Goal: Task Accomplishment & Management: Manage account settings

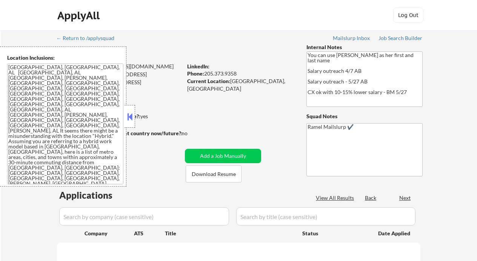
select select ""pending""
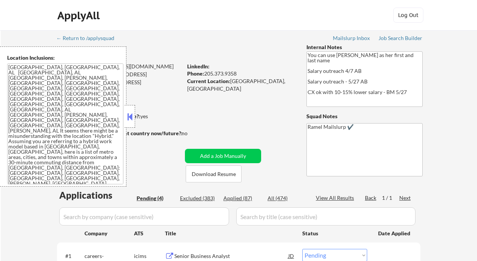
drag, startPoint x: 132, startPoint y: 117, endPoint x: 138, endPoint y: 115, distance: 6.0
click at [132, 117] on button at bounding box center [130, 116] width 8 height 11
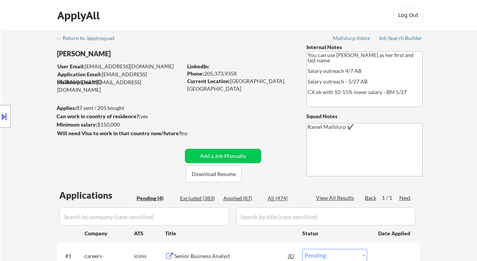
drag, startPoint x: 12, startPoint y: 62, endPoint x: 38, endPoint y: 57, distance: 26.1
click at [12, 62] on div "Location Inclusions:" at bounding box center [67, 116] width 135 height 140
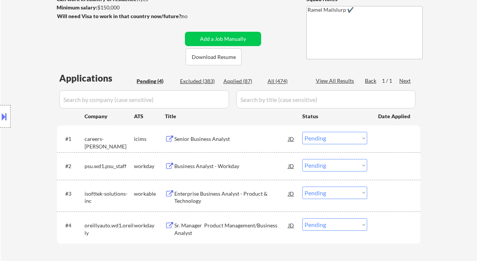
scroll to position [151, 0]
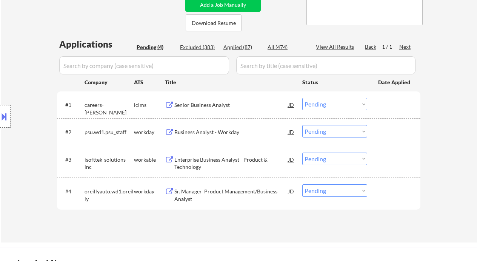
click at [206, 136] on div "Business Analyst - Workday" at bounding box center [232, 132] width 114 height 14
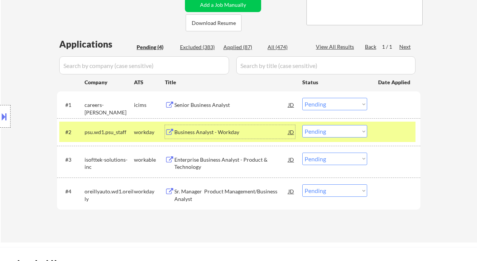
click at [318, 133] on select "Choose an option... Pending Applied Excluded (Questions) Excluded (Expired) Exc…" at bounding box center [335, 131] width 65 height 12
click at [303, 125] on select "Choose an option... Pending Applied Excluded (Questions) Excluded (Expired) Exc…" at bounding box center [335, 131] width 65 height 12
click at [227, 165] on div "Enterprise Business Analyst - Product & Technology" at bounding box center [232, 163] width 114 height 15
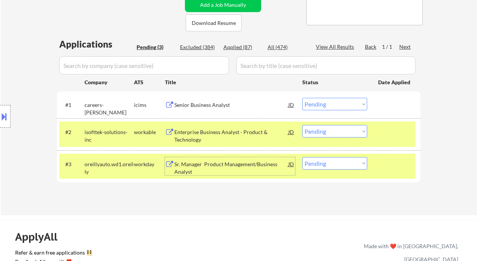
drag, startPoint x: 339, startPoint y: 131, endPoint x: 340, endPoint y: 137, distance: 5.4
click at [339, 132] on select "Choose an option... Pending Applied Excluded (Questions) Excluded (Expired) Exc…" at bounding box center [335, 131] width 65 height 12
click at [303, 125] on select "Choose an option... Pending Applied Excluded (Questions) Excluded (Expired) Exc…" at bounding box center [335, 131] width 65 height 12
click at [231, 165] on div "Sr. Manager Product Management/Business Analyst" at bounding box center [232, 168] width 114 height 15
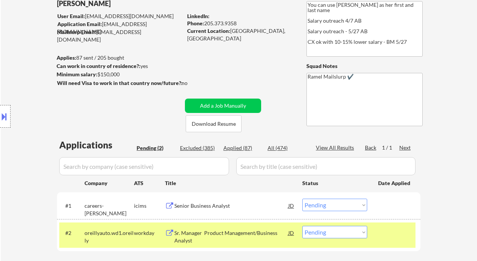
scroll to position [0, 0]
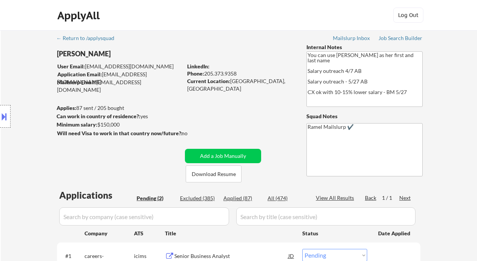
drag, startPoint x: 237, startPoint y: 71, endPoint x: 206, endPoint y: 76, distance: 31.4
click at [206, 76] on div "Phone: 205.373.9358" at bounding box center [240, 74] width 107 height 8
copy div "205.373.9358"
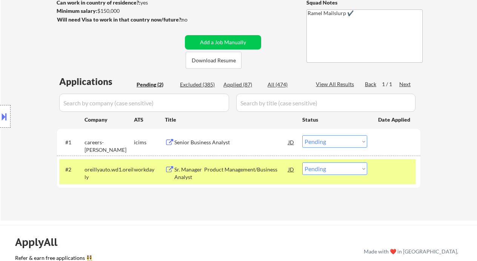
scroll to position [151, 0]
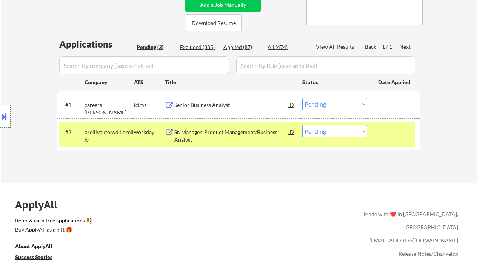
click at [327, 129] on select "Choose an option... Pending Applied Excluded (Questions) Excluded (Expired) Exc…" at bounding box center [335, 131] width 65 height 12
select select ""applied""
click at [303, 125] on select "Choose an option... Pending Applied Excluded (Questions) Excluded (Expired) Exc…" at bounding box center [335, 131] width 65 height 12
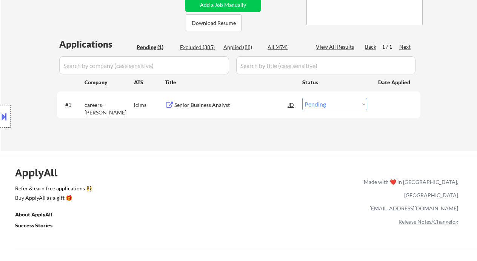
click at [225, 106] on div "Senior Business Analyst" at bounding box center [232, 105] width 114 height 8
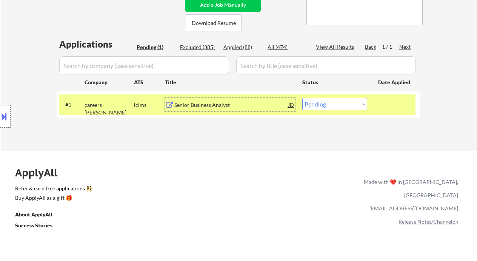
click at [241, 49] on div "Applied (88)" at bounding box center [243, 47] width 38 height 8
select select ""applied""
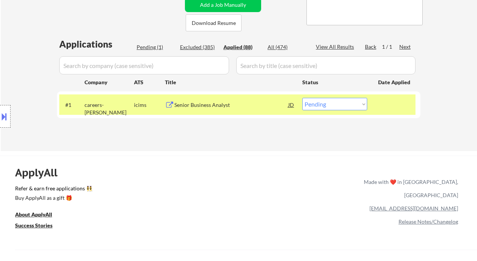
select select ""applied""
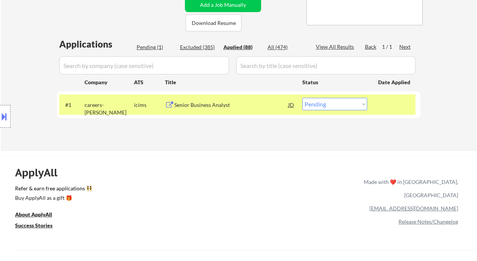
select select ""applied""
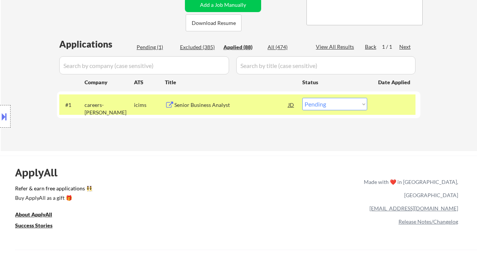
select select ""applied""
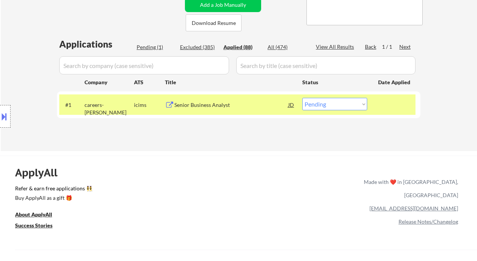
select select ""applied""
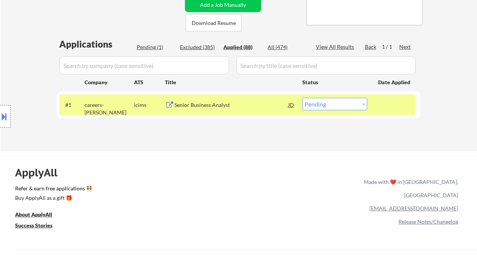
select select ""applied""
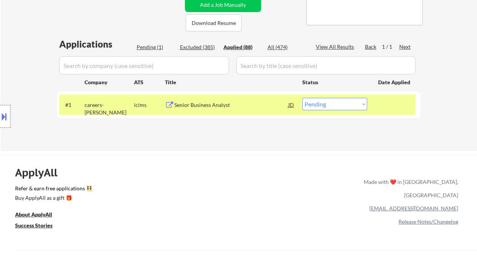
select select ""applied""
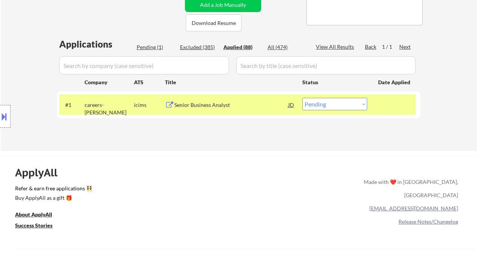
select select ""applied""
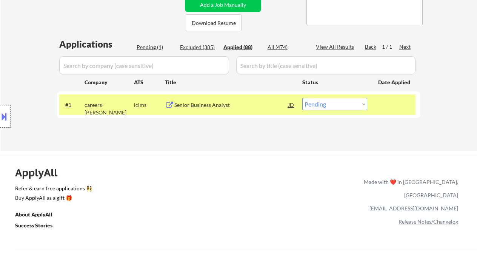
select select ""applied""
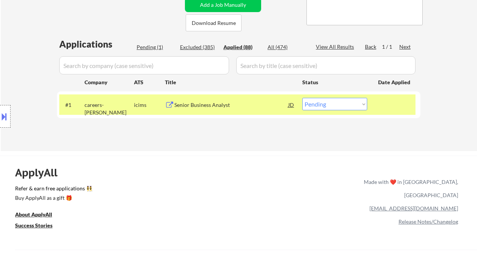
select select ""applied""
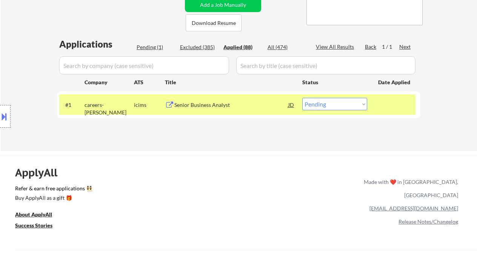
select select ""applied""
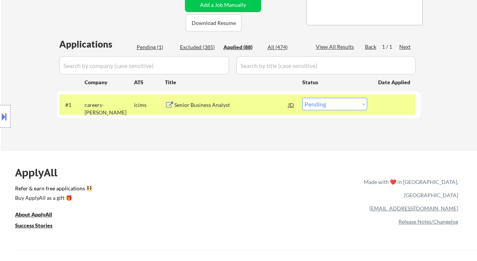
select select ""applied""
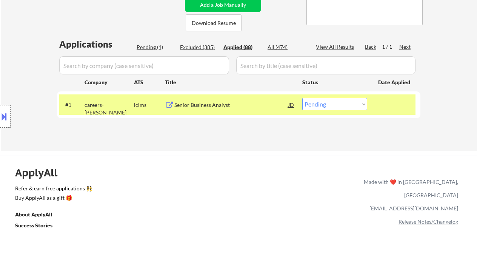
select select ""applied""
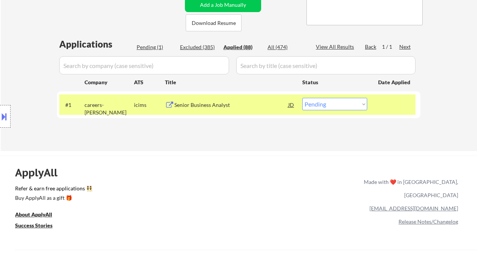
select select ""applied""
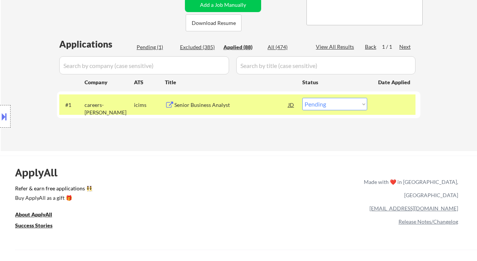
select select ""applied""
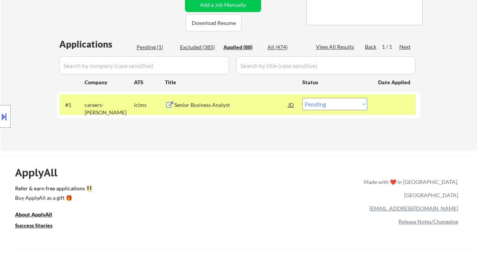
select select ""applied""
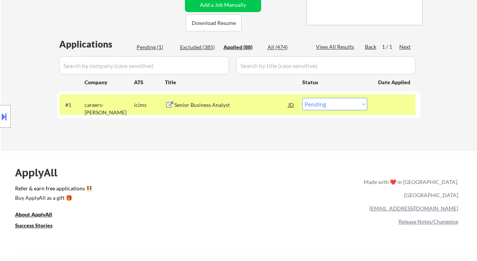
select select ""applied""
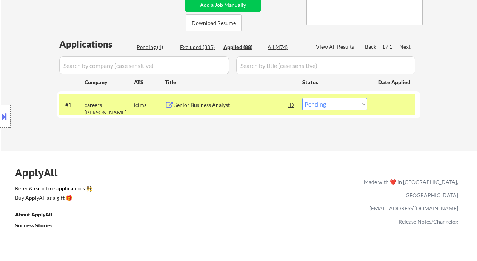
select select ""applied""
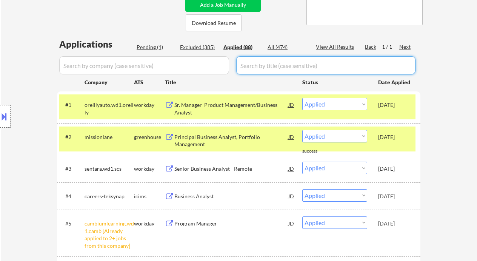
click at [152, 47] on div "Pending (1)" at bounding box center [156, 47] width 38 height 8
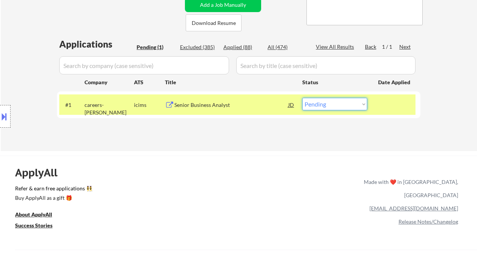
drag, startPoint x: 344, startPoint y: 102, endPoint x: 337, endPoint y: 110, distance: 10.4
click at [344, 102] on select "Choose an option... Pending Applied Excluded (Questions) Excluded (Expired) Exc…" at bounding box center [335, 104] width 65 height 12
select select ""applied""
click at [303, 98] on select "Choose an option... Pending Applied Excluded (Questions) Excluded (Expired) Exc…" at bounding box center [335, 104] width 65 height 12
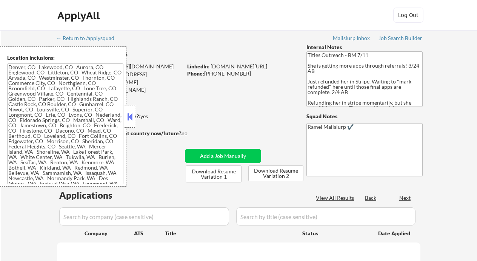
type textarea "[GEOGRAPHIC_DATA], [GEOGRAPHIC_DATA], [GEOGRAPHIC_DATA] [GEOGRAPHIC_DATA], [GEO…"
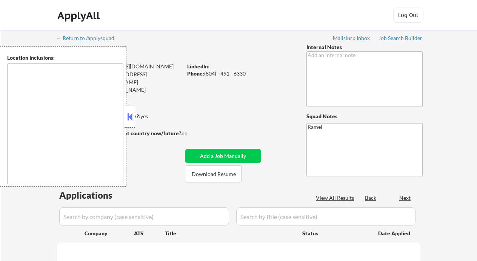
type textarea "Chevy Chase, MD Bethesda, MD Silver Spring, MD Kensington, MD Takoma Park, MD R…"
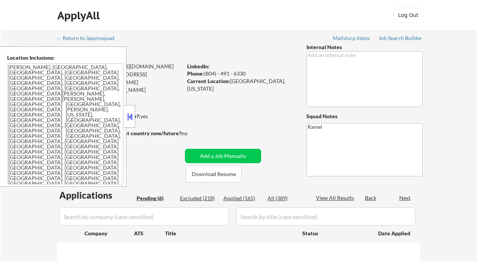
click at [131, 118] on button at bounding box center [130, 116] width 8 height 11
select select ""pending""
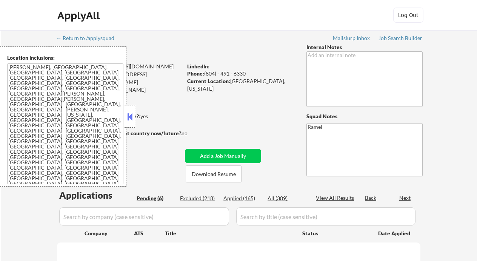
select select ""pending""
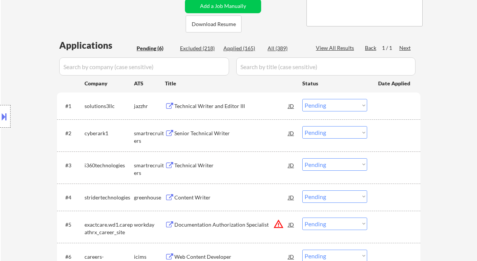
scroll to position [151, 0]
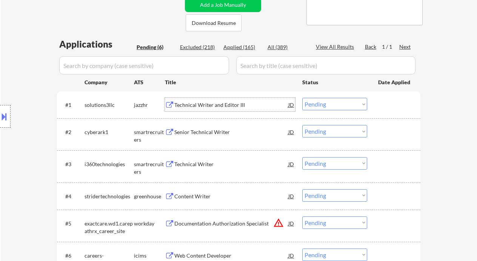
click at [219, 106] on div "Technical Writer and Editor III" at bounding box center [232, 105] width 114 height 8
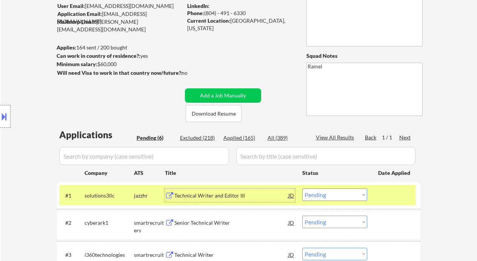
scroll to position [50, 0]
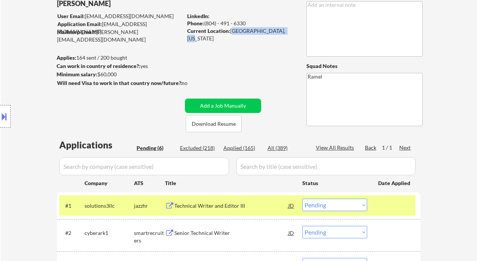
drag, startPoint x: 232, startPoint y: 30, endPoint x: 286, endPoint y: 31, distance: 53.7
click at [286, 31] on div "Current Location: Chevy Chase, Maryland" at bounding box center [240, 34] width 107 height 15
copy div "Chevy Chase, Maryland"
drag, startPoint x: 11, startPoint y: 59, endPoint x: 13, endPoint y: 63, distance: 4.4
click at [11, 59] on div "Location Inclusions: Chevy Chase, MD Bethesda, MD Silver Spring, MD Kensington,…" at bounding box center [67, 116] width 135 height 140
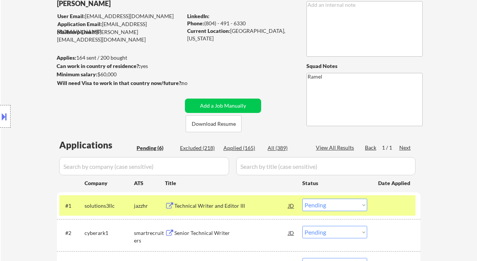
click at [7, 119] on button at bounding box center [4, 116] width 8 height 12
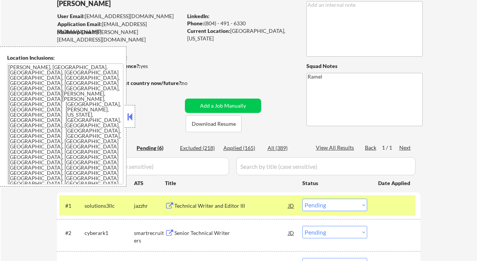
click at [72, 127] on textarea "Chevy Chase, MD Bethesda, MD Silver Spring, MD Kensington, MD Takoma Park, MD R…" at bounding box center [65, 123] width 116 height 121
drag, startPoint x: 14, startPoint y: 170, endPoint x: 23, endPoint y: 174, distance: 9.8
click at [14, 170] on textarea "[PERSON_NAME], [GEOGRAPHIC_DATA], [GEOGRAPHIC_DATA], [GEOGRAPHIC_DATA] [GEOGRAP…" at bounding box center [65, 123] width 116 height 121
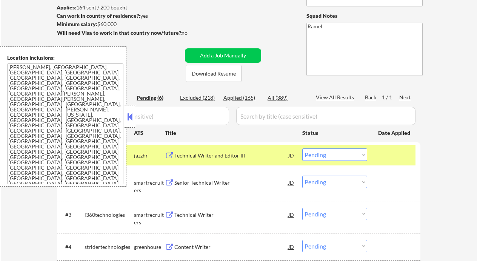
click at [128, 115] on button at bounding box center [130, 116] width 8 height 11
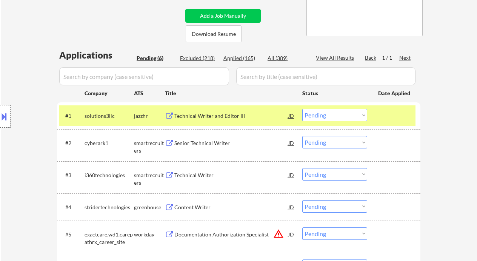
scroll to position [151, 0]
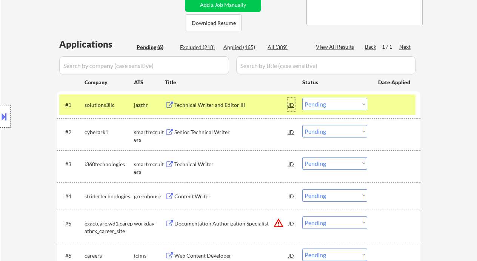
click at [292, 105] on div "JD" at bounding box center [292, 105] width 8 height 14
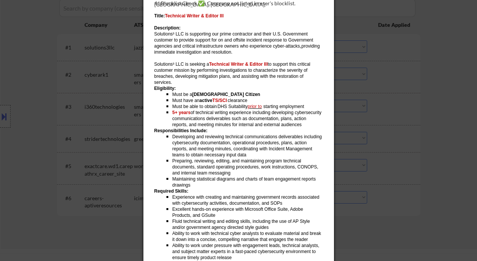
scroll to position [201, 0]
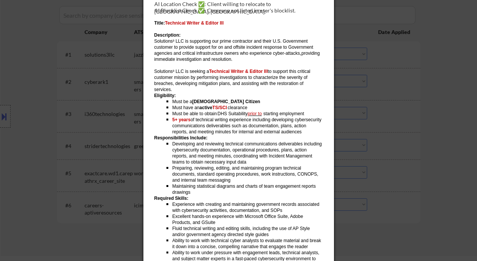
click at [409, 143] on div at bounding box center [238, 130] width 477 height 261
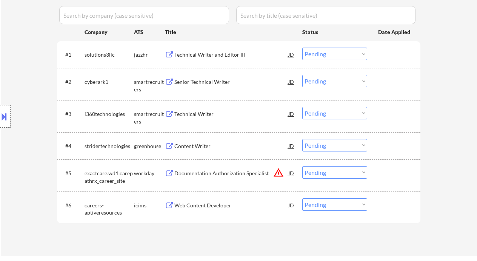
click at [319, 49] on select "Choose an option... Pending Applied Excluded (Questions) Excluded (Expired) Exc…" at bounding box center [335, 54] width 65 height 12
click at [303, 48] on select "Choose an option... Pending Applied Excluded (Questions) Excluded (Expired) Exc…" at bounding box center [335, 54] width 65 height 12
click at [210, 84] on div "Senior Technical Writer" at bounding box center [232, 82] width 114 height 8
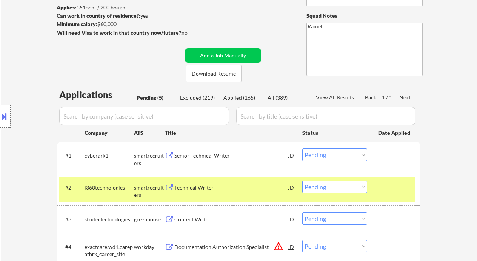
scroll to position [50, 0]
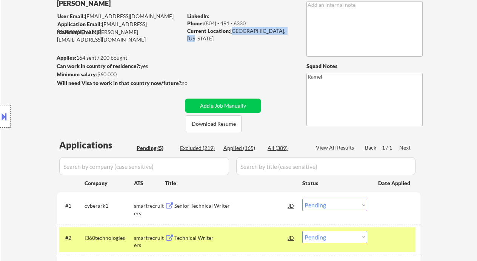
drag, startPoint x: 231, startPoint y: 32, endPoint x: 289, endPoint y: 33, distance: 57.8
click at [289, 33] on div "Current Location: Chevy Chase, Maryland" at bounding box center [240, 34] width 107 height 15
copy div "[GEOGRAPHIC_DATA], [US_STATE]"
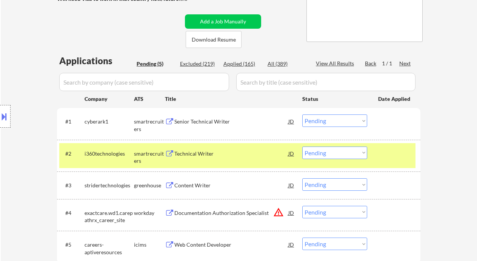
scroll to position [151, 0]
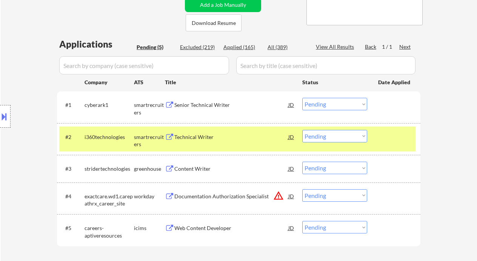
click at [338, 107] on select "Choose an option... Pending Applied Excluded (Questions) Excluded (Expired) Exc…" at bounding box center [335, 104] width 65 height 12
click at [303, 98] on select "Choose an option... Pending Applied Excluded (Questions) Excluded (Expired) Exc…" at bounding box center [335, 104] width 65 height 12
click at [185, 139] on div "Technical Writer" at bounding box center [232, 137] width 114 height 8
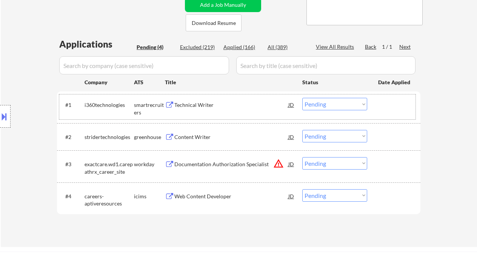
click at [316, 109] on div "#1 i360technologies smartrecruiters Technical Writer JD Choose an option... Pen…" at bounding box center [237, 106] width 357 height 25
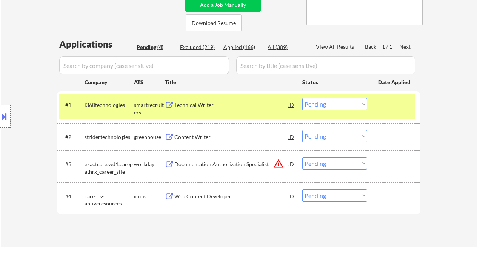
click at [321, 107] on select "Choose an option... Pending Applied Excluded (Questions) Excluded (Expired) Exc…" at bounding box center [335, 104] width 65 height 12
click at [303, 98] on select "Choose an option... Pending Applied Excluded (Questions) Excluded (Expired) Exc…" at bounding box center [335, 104] width 65 height 12
click at [218, 136] on div "Content Writer" at bounding box center [232, 137] width 114 height 8
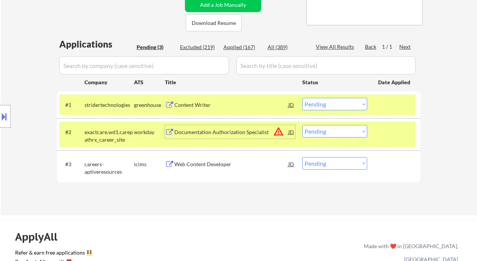
drag, startPoint x: 332, startPoint y: 104, endPoint x: 335, endPoint y: 110, distance: 6.8
click at [332, 104] on select "Choose an option... Pending Applied Excluded (Questions) Excluded (Expired) Exc…" at bounding box center [335, 104] width 65 height 12
click at [303, 98] on select "Choose an option... Pending Applied Excluded (Questions) Excluded (Expired) Exc…" at bounding box center [335, 104] width 65 height 12
click at [231, 130] on div "Documentation Authorization Specialist" at bounding box center [232, 132] width 114 height 8
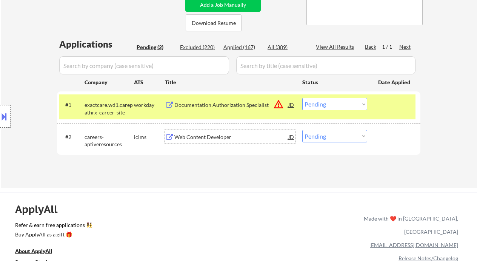
click at [324, 98] on select "Choose an option... Pending Applied Excluded (Questions) Excluded (Expired) Exc…" at bounding box center [335, 104] width 65 height 12
click at [303, 98] on select "Choose an option... Pending Applied Excluded (Questions) Excluded (Expired) Exc…" at bounding box center [335, 104] width 65 height 12
click at [215, 133] on div "Web Content Developer" at bounding box center [232, 137] width 114 height 8
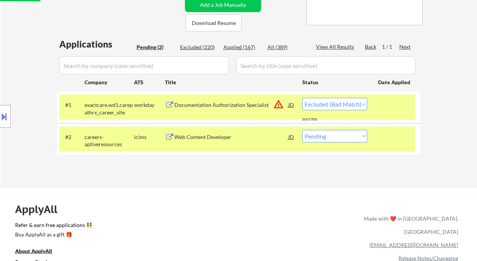
select select ""pending""
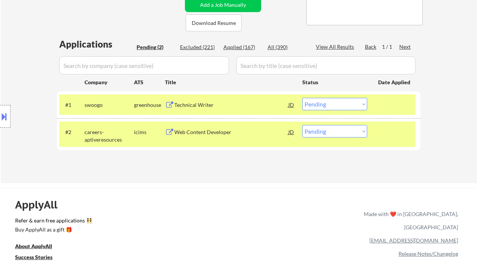
drag, startPoint x: 317, startPoint y: 129, endPoint x: 318, endPoint y: 133, distance: 3.9
click at [317, 129] on select "Choose an option... Pending Applied Excluded (Questions) Excluded (Expired) Exc…" at bounding box center [335, 131] width 65 height 12
select select ""applied""
click at [303, 125] on select "Choose an option... Pending Applied Excluded (Questions) Excluded (Expired) Exc…" at bounding box center [335, 131] width 65 height 12
click at [210, 110] on div "Technical Writer" at bounding box center [232, 105] width 114 height 14
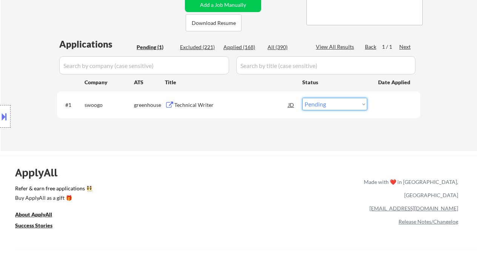
click at [313, 107] on select "Choose an option... Pending Applied Excluded (Questions) Excluded (Expired) Exc…" at bounding box center [335, 104] width 65 height 12
select select ""applied""
click at [303, 98] on select "Choose an option... Pending Applied Excluded (Questions) Excluded (Expired) Exc…" at bounding box center [335, 104] width 65 height 12
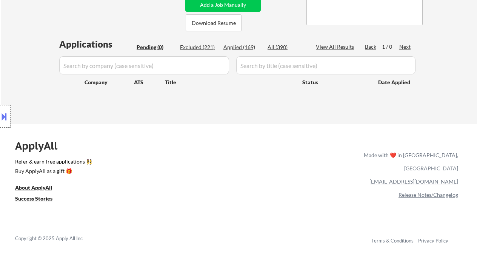
drag, startPoint x: 13, startPoint y: 65, endPoint x: 42, endPoint y: 77, distance: 31.4
click at [13, 65] on div "Location Inclusions: Chevy Chase, MD Bethesda, MD Silver Spring, MD Kensington,…" at bounding box center [67, 116] width 135 height 140
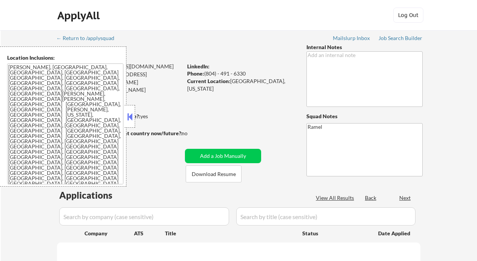
select select ""pending""
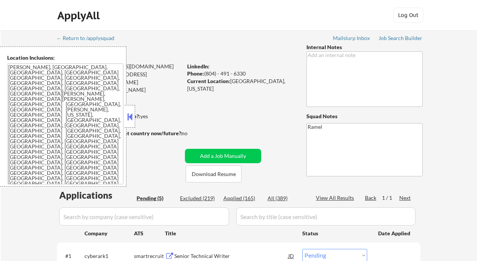
click at [250, 197] on div "Applied (165)" at bounding box center [243, 199] width 38 height 8
click at [131, 117] on button at bounding box center [130, 116] width 8 height 11
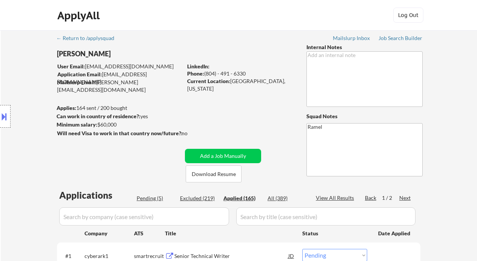
select select ""applied""
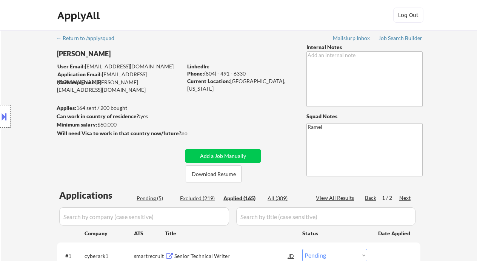
select select ""applied""
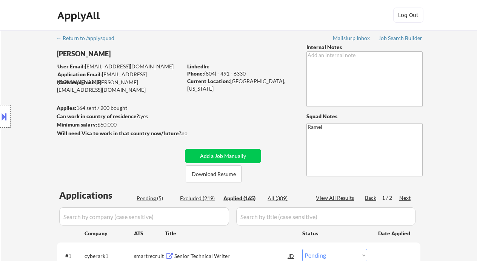
select select ""applied""
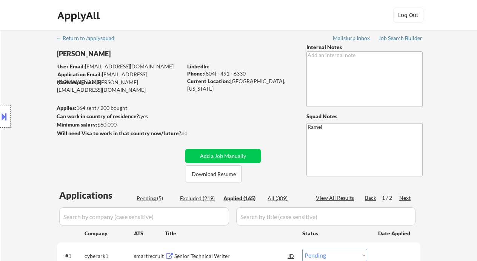
select select ""applied""
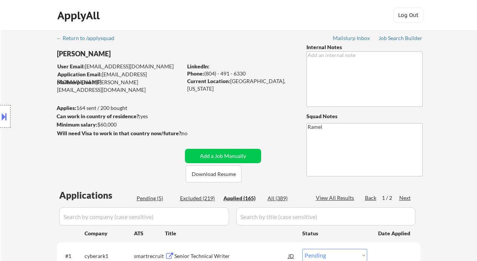
select select ""applied""
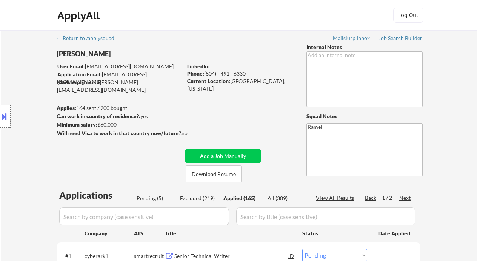
select select ""applied""
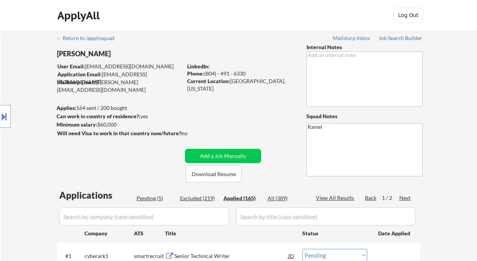
select select ""applied""
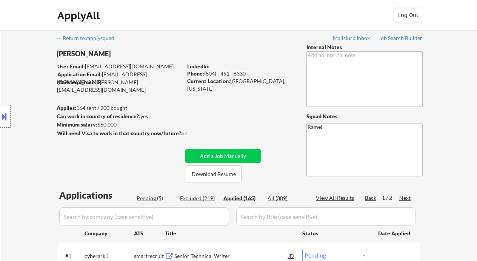
select select ""applied""
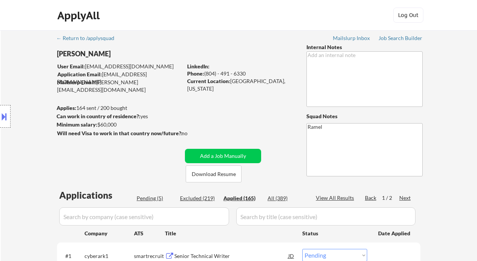
select select ""applied""
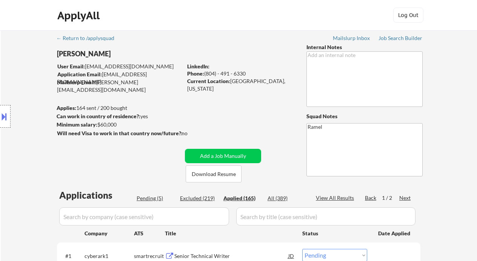
select select ""applied""
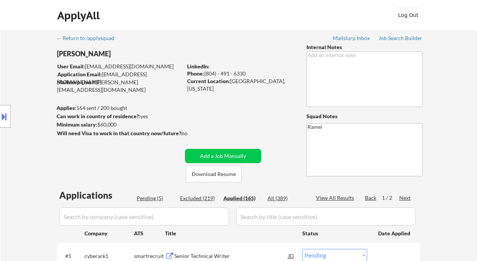
select select ""applied""
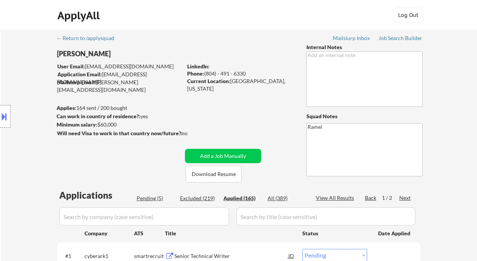
select select ""applied""
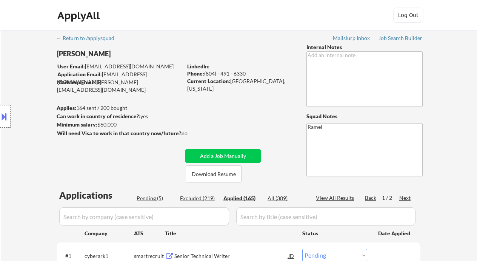
select select ""applied""
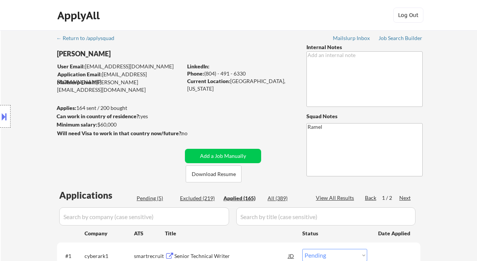
select select ""applied""
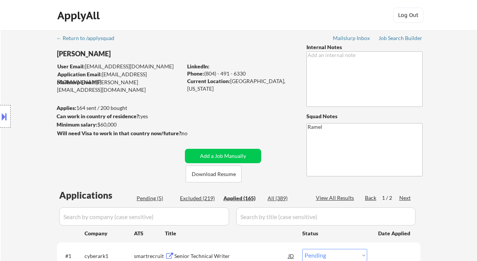
select select ""applied""
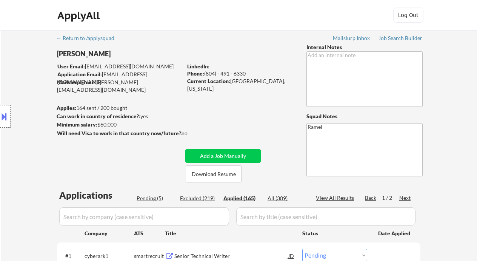
select select ""applied""
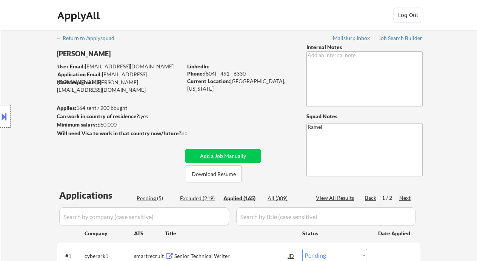
select select ""applied""
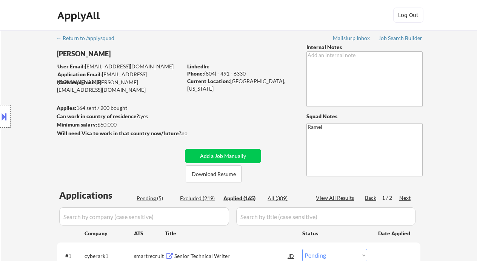
select select ""applied""
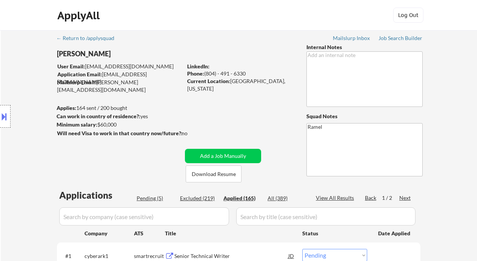
select select ""applied""
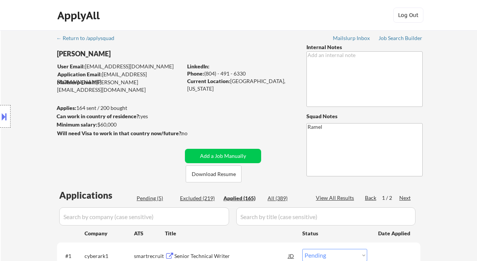
select select ""applied""
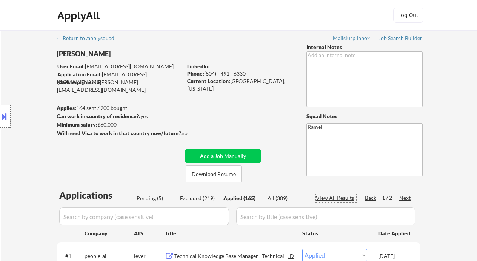
click at [342, 197] on div "View All Results" at bounding box center [336, 198] width 40 height 8
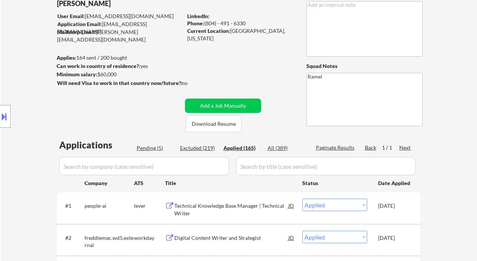
select select ""applied""
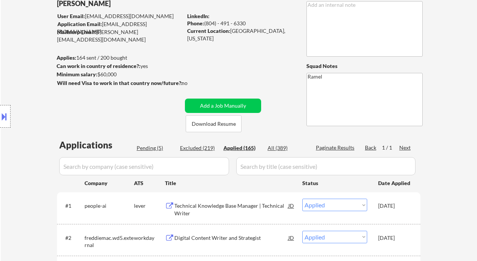
select select ""applied""
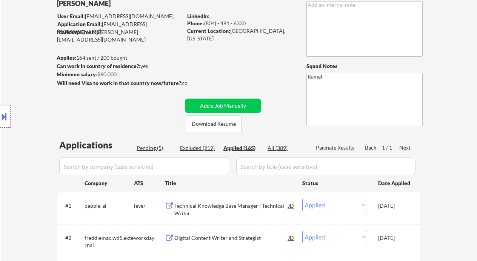
select select ""applied""
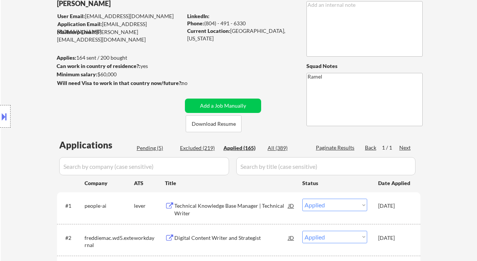
select select ""applied""
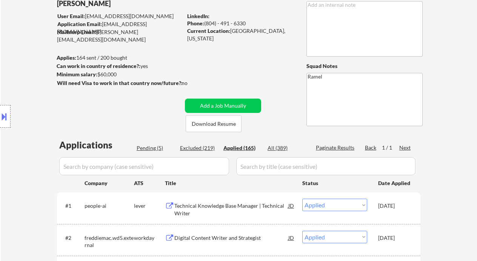
select select ""applied""
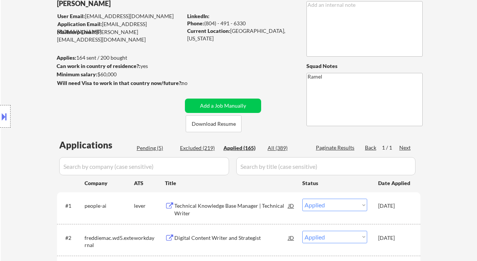
select select ""applied""
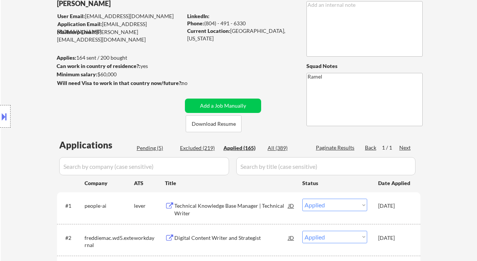
select select ""applied""
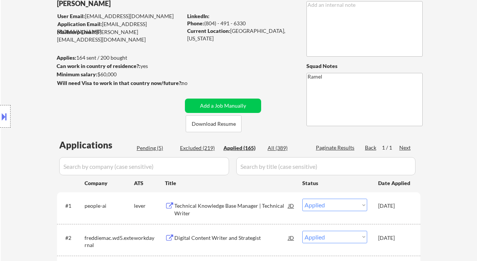
select select ""applied""
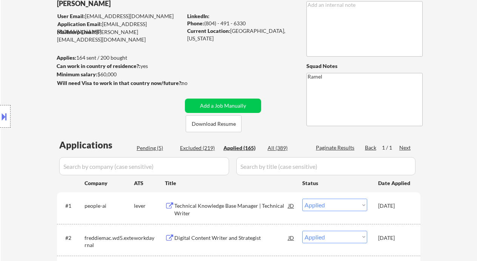
select select ""applied""
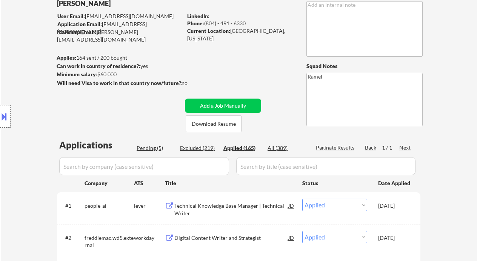
select select ""applied""
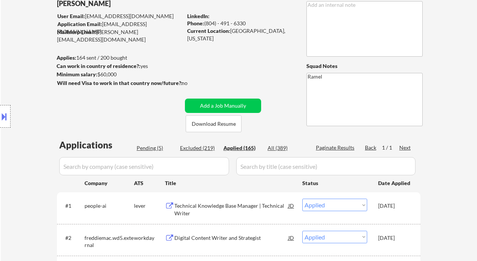
select select ""applied""
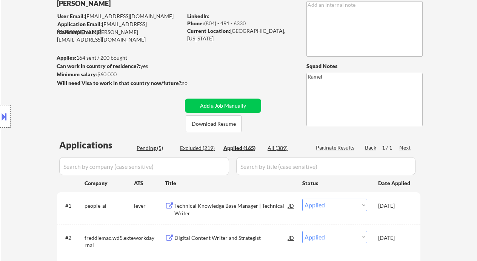
select select ""applied""
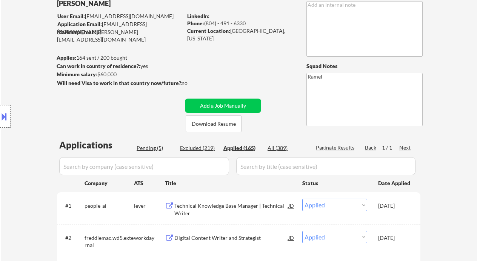
select select ""applied""
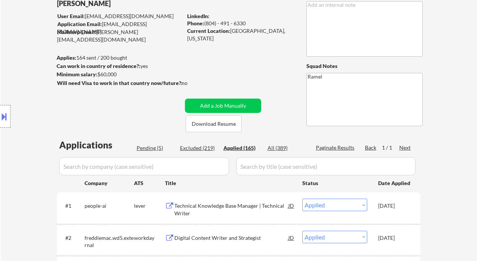
scroll to position [0, 0]
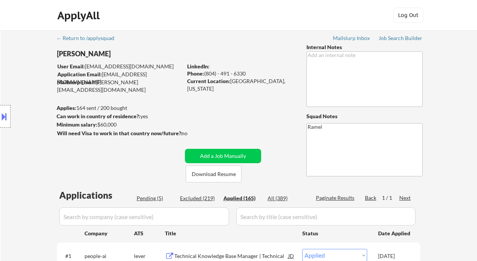
select select ""applied""
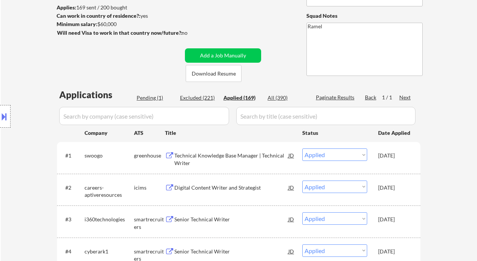
scroll to position [151, 0]
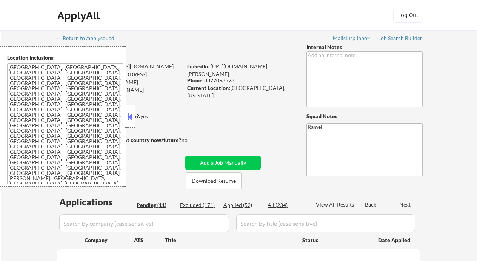
select select ""pending""
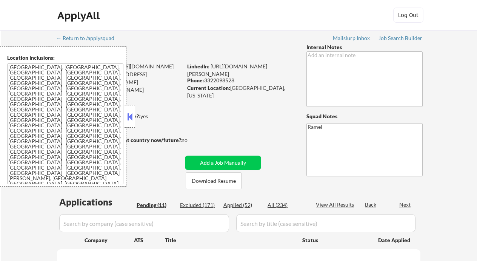
select select ""pending""
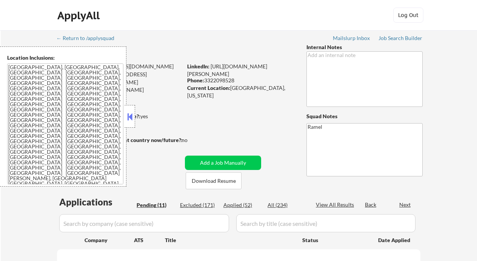
select select ""pending""
click at [130, 111] on div at bounding box center [130, 116] width 11 height 23
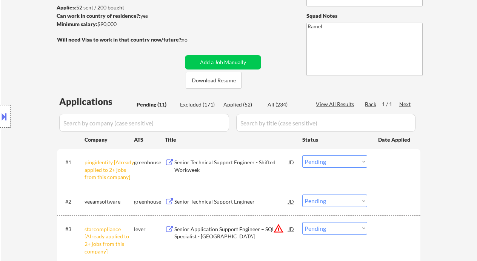
scroll to position [151, 0]
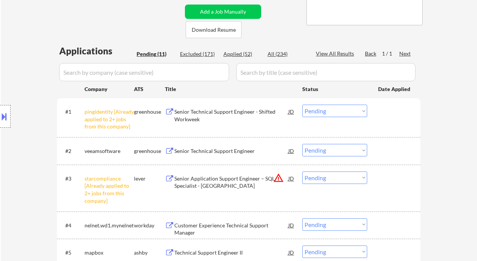
drag, startPoint x: 331, startPoint y: 109, endPoint x: 334, endPoint y: 116, distance: 8.0
click at [331, 109] on select "Choose an option... Pending Applied Excluded (Questions) Excluded (Expired) Exc…" at bounding box center [335, 111] width 65 height 12
click at [303, 105] on select "Choose an option... Pending Applied Excluded (Questions) Excluded (Expired) Exc…" at bounding box center [335, 111] width 65 height 12
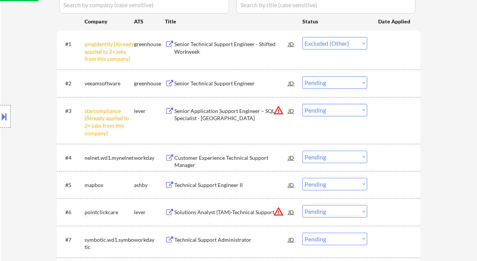
scroll to position [252, 0]
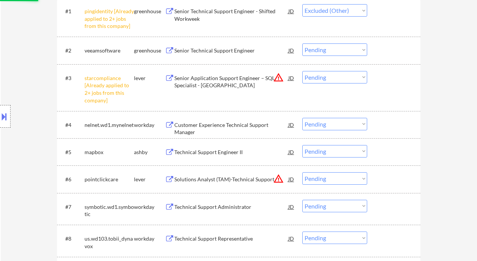
drag, startPoint x: 321, startPoint y: 73, endPoint x: 328, endPoint y: 82, distance: 11.5
click at [321, 73] on select "Choose an option... Pending Applied Excluded (Questions) Excluded (Expired) Exc…" at bounding box center [335, 77] width 65 height 12
select select ""pending""
click at [303, 71] on select "Choose an option... Pending Applied Excluded (Questions) Excluded (Expired) Exc…" at bounding box center [335, 77] width 65 height 12
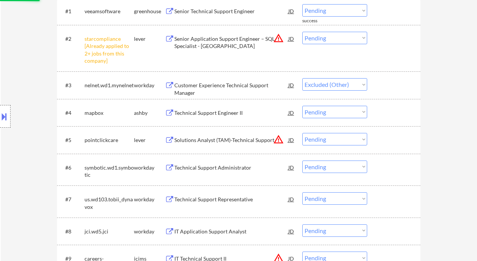
scroll to position [151, 0]
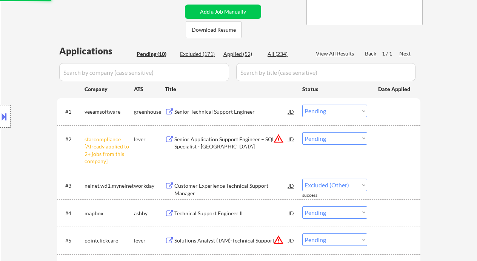
select select ""pending""
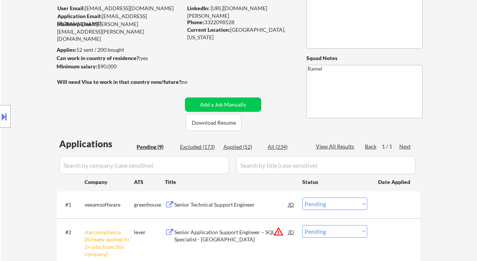
scroll to position [50, 0]
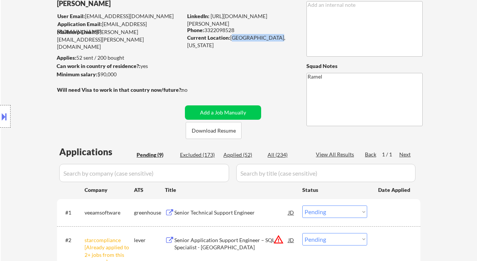
drag, startPoint x: 231, startPoint y: 37, endPoint x: 282, endPoint y: 38, distance: 50.6
click at [282, 38] on div "Current Location: Orlando, Florida" at bounding box center [240, 41] width 107 height 15
copy div "Orlando, Florida"
click at [8, 117] on div at bounding box center [5, 116] width 11 height 23
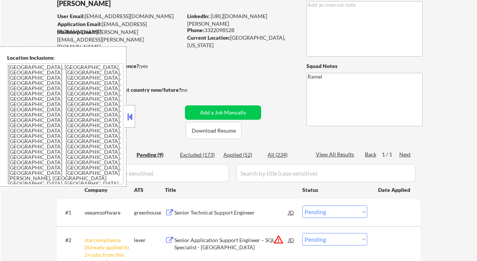
click at [67, 127] on textarea "Orlando, FL Winter Park, FL Maitland, FL Altamonte Springs, FL Casselberry, FL …" at bounding box center [65, 123] width 116 height 121
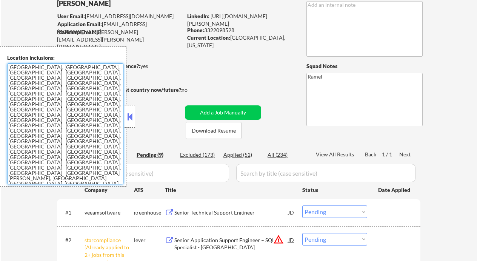
click at [11, 176] on textarea "Orlando, FL Winter Park, FL Maitland, FL Altamonte Springs, FL Casselberry, FL …" at bounding box center [65, 123] width 116 height 121
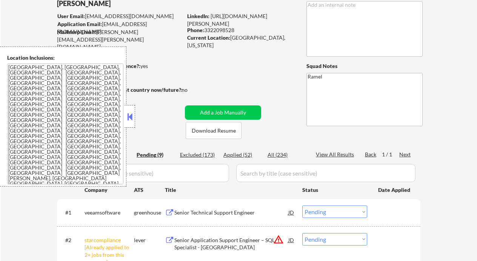
click at [18, 156] on textarea "Orlando, FL Winter Park, FL Maitland, FL Altamonte Springs, FL Casselberry, FL …" at bounding box center [65, 123] width 116 height 121
click at [6, 21] on div "← Return to /applysquad Mailslurp Inbox Job Search Builder Daniel Rosero User E…" at bounding box center [239, 243] width 477 height 527
drag, startPoint x: 19, startPoint y: 204, endPoint x: 38, endPoint y: 207, distance: 19.1
click at [19, 204] on div "← Return to /applysquad Mailslurp Inbox Job Search Builder Daniel Rosero User E…" at bounding box center [239, 243] width 477 height 527
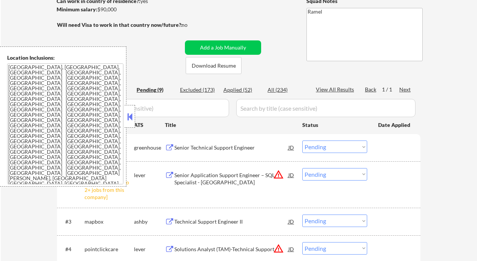
scroll to position [151, 0]
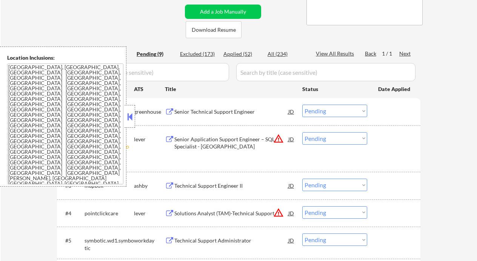
click at [127, 117] on button at bounding box center [130, 116] width 8 height 11
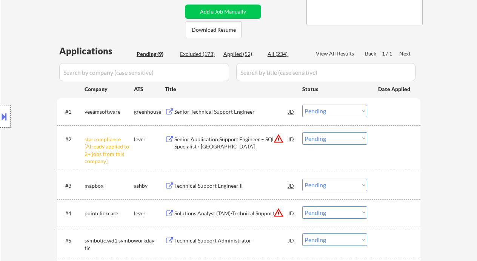
drag, startPoint x: 330, startPoint y: 134, endPoint x: 333, endPoint y: 144, distance: 10.3
click at [330, 134] on select "Choose an option... Pending Applied Excluded (Questions) Excluded (Expired) Exc…" at bounding box center [335, 138] width 65 height 12
click at [303, 132] on select "Choose an option... Pending Applied Excluded (Questions) Excluded (Expired) Exc…" at bounding box center [335, 138] width 65 height 12
select select ""pending""
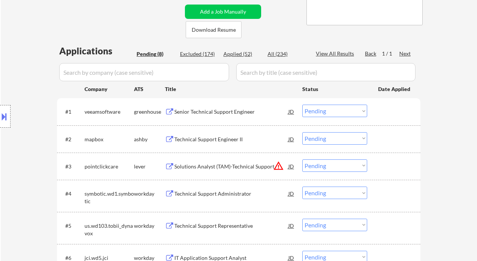
click at [215, 111] on div "Senior Technical Support Engineer" at bounding box center [232, 112] width 114 height 8
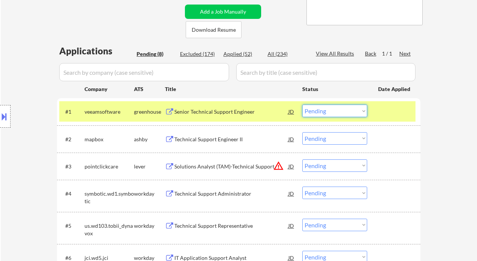
click at [324, 106] on select "Choose an option... Pending Applied Excluded (Questions) Excluded (Expired) Exc…" at bounding box center [335, 111] width 65 height 12
click at [303, 105] on select "Choose an option... Pending Applied Excluded (Questions) Excluded (Expired) Exc…" at bounding box center [335, 111] width 65 height 12
click at [213, 138] on div "Technical Support Engineer II" at bounding box center [232, 140] width 114 height 8
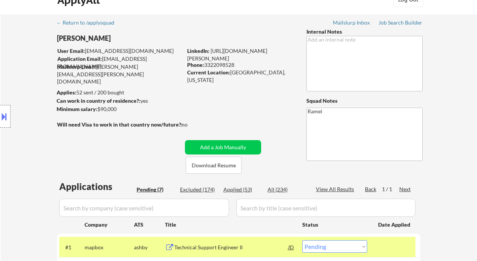
scroll to position [0, 0]
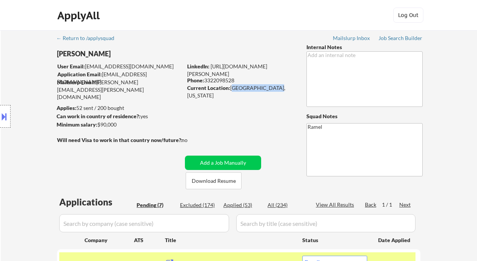
drag, startPoint x: 232, startPoint y: 88, endPoint x: 271, endPoint y: 89, distance: 39.3
click at [271, 89] on div "Current Location: Orlando, Florida" at bounding box center [240, 91] width 107 height 15
copy div "Orlando, Florida"
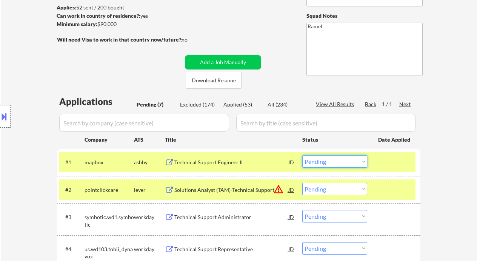
drag, startPoint x: 320, startPoint y: 161, endPoint x: 315, endPoint y: 167, distance: 8.1
click at [320, 161] on select "Choose an option... Pending Applied Excluded (Questions) Excluded (Expired) Exc…" at bounding box center [335, 161] width 65 height 12
click at [303, 155] on select "Choose an option... Pending Applied Excluded (Questions) Excluded (Expired) Exc…" at bounding box center [335, 161] width 65 height 12
select select ""pending""
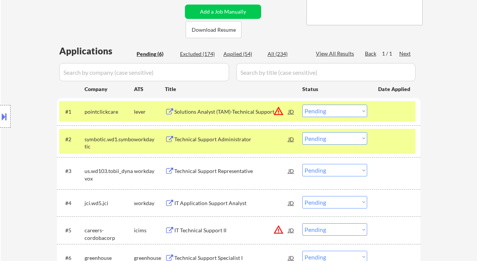
scroll to position [201, 0]
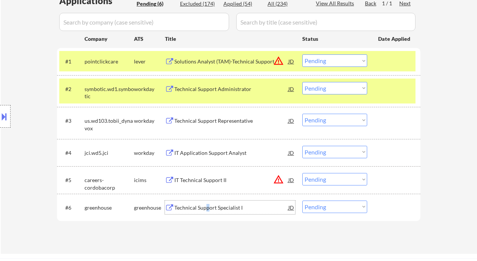
click at [207, 207] on div "Technical Support Specialist I" at bounding box center [232, 208] width 114 height 8
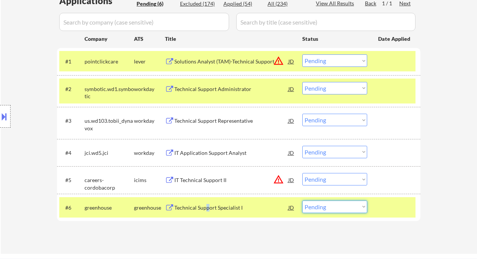
drag, startPoint x: 326, startPoint y: 204, endPoint x: 331, endPoint y: 220, distance: 16.6
click at [326, 204] on select "Choose an option... Pending Applied Excluded (Questions) Excluded (Expired) Exc…" at bounding box center [335, 207] width 65 height 12
select select ""excluded__expired_""
click at [303, 201] on select "Choose an option... Pending Applied Excluded (Questions) Excluded (Expired) Exc…" at bounding box center [335, 207] width 65 height 12
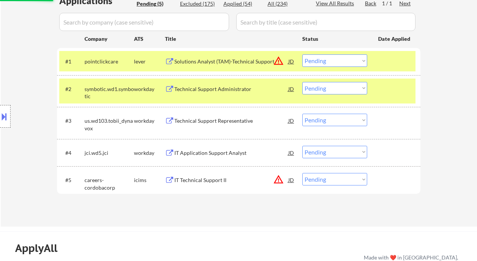
click at [223, 119] on div "Technical Support Representative" at bounding box center [232, 121] width 114 height 8
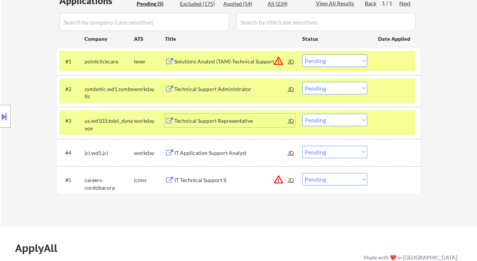
drag, startPoint x: 321, startPoint y: 121, endPoint x: 327, endPoint y: 125, distance: 7.0
click at [321, 121] on select "Choose an option... Pending Applied Excluded (Questions) Excluded (Expired) Exc…" at bounding box center [335, 120] width 65 height 12
click at [303, 114] on select "Choose an option... Pending Applied Excluded (Questions) Excluded (Expired) Exc…" at bounding box center [335, 120] width 65 height 12
click at [216, 88] on div "Technical Support Administrator" at bounding box center [232, 89] width 114 height 8
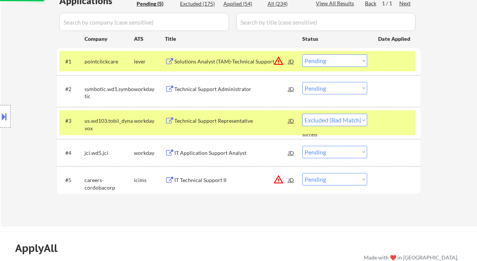
select select ""pending""
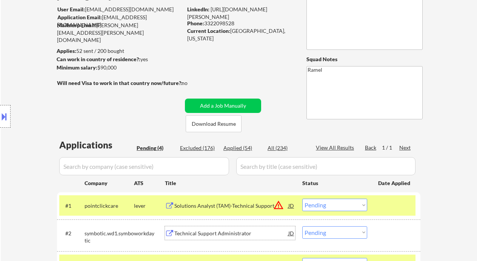
scroll to position [50, 0]
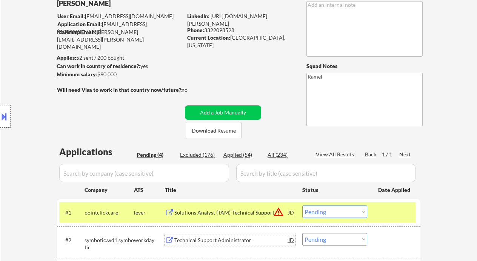
click at [226, 31] on div "Phone: 3322098528" at bounding box center [240, 30] width 107 height 8
copy div "3322098528"
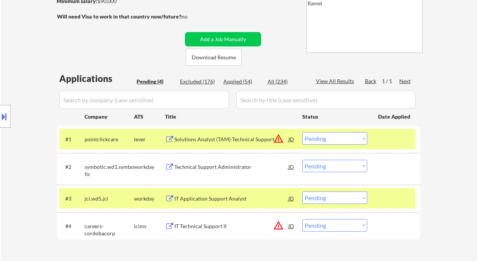
scroll to position [151, 0]
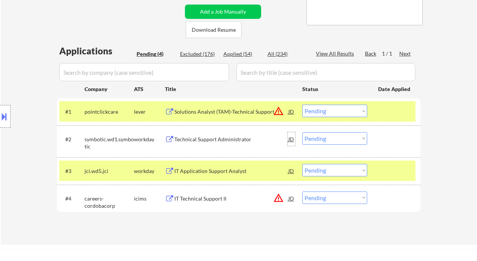
click at [290, 140] on div "JD" at bounding box center [292, 139] width 8 height 14
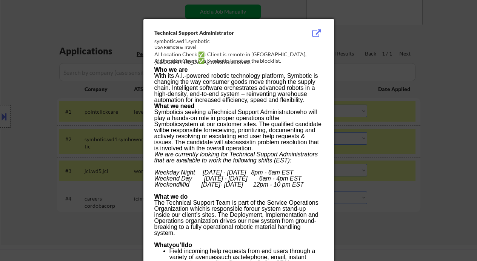
click at [423, 172] on div at bounding box center [238, 130] width 477 height 261
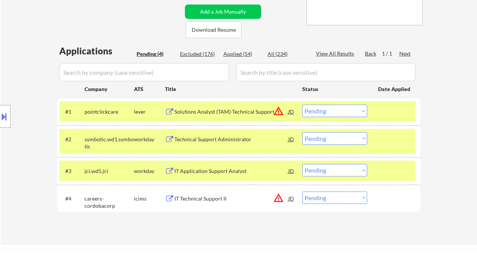
click at [321, 141] on select "Choose an option... Pending Applied Excluded (Questions) Excluded (Expired) Exc…" at bounding box center [335, 138] width 65 height 12
click at [303, 132] on select "Choose an option... Pending Applied Excluded (Questions) Excluded (Expired) Exc…" at bounding box center [335, 138] width 65 height 12
select select ""pending""
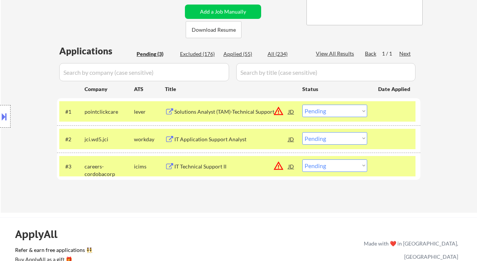
click at [219, 134] on div "IT Application Support Analyst" at bounding box center [232, 139] width 114 height 14
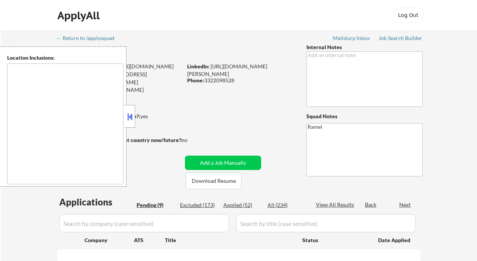
type textarea "[GEOGRAPHIC_DATA], [GEOGRAPHIC_DATA], [GEOGRAPHIC_DATA] [GEOGRAPHIC_DATA], [GEO…"
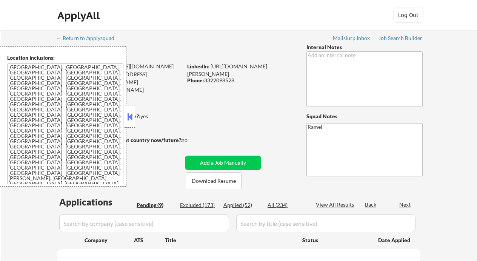
select select ""pending""
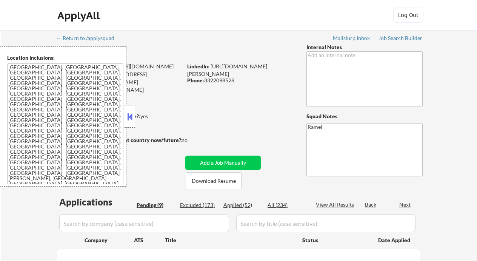
select select ""pending""
drag, startPoint x: 9, startPoint y: 15, endPoint x: 53, endPoint y: 0, distance: 46.6
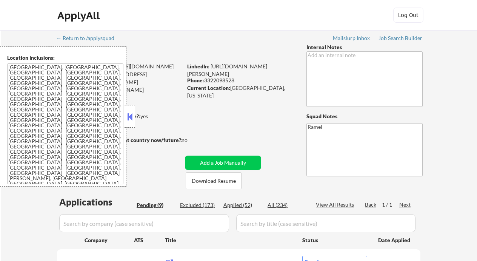
click at [9, 15] on div "ApplyAll Log In Sign Up Log Out" at bounding box center [238, 15] width 477 height 31
select select ""pending""
click at [241, 204] on div "Applied (52)" at bounding box center [243, 205] width 38 height 8
select select ""applied""
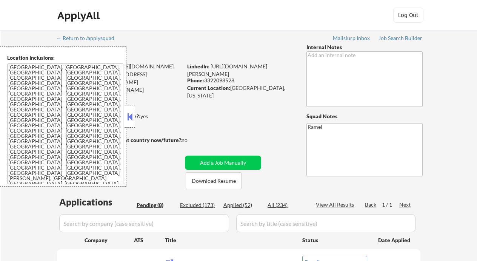
select select ""applied""
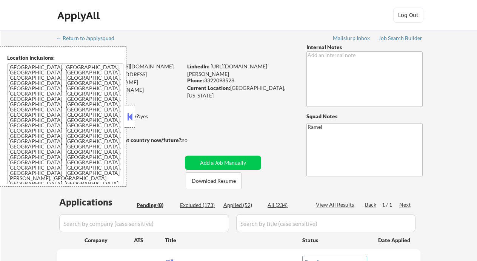
select select ""applied""
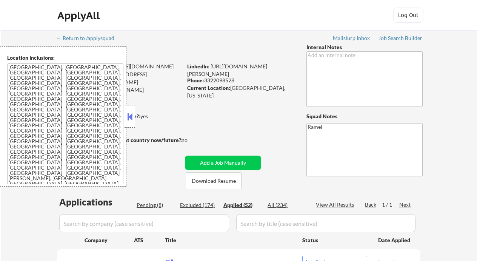
select select ""applied""
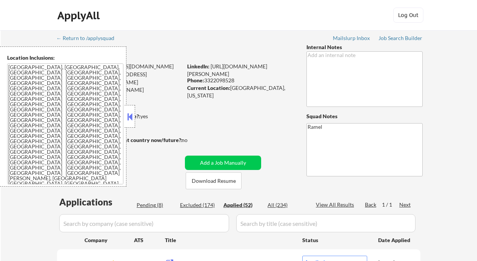
select select ""applied""
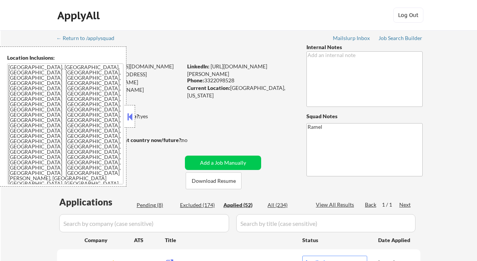
select select ""applied""
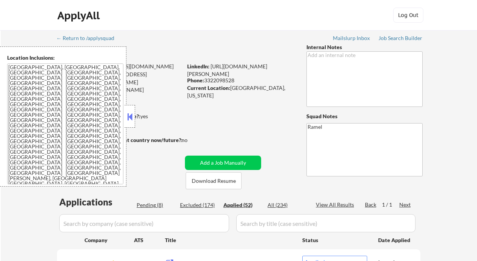
select select ""applied""
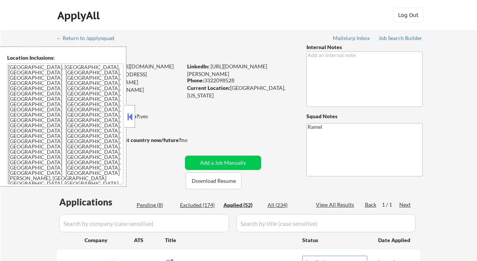
select select ""applied""
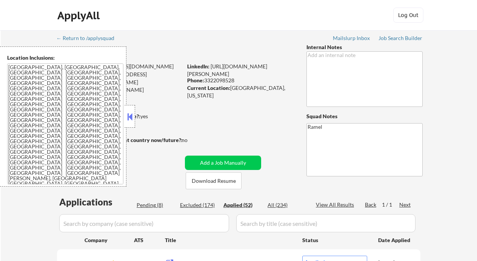
select select ""applied""
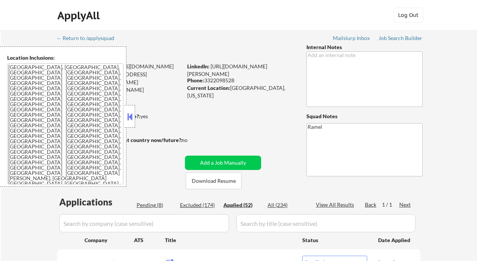
select select ""applied""
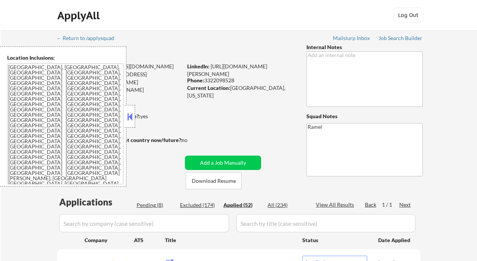
select select ""applied""
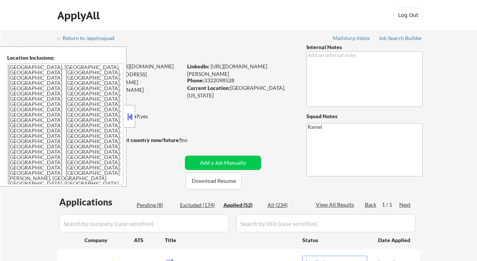
select select ""applied""
